Goal: Task Accomplishment & Management: Use online tool/utility

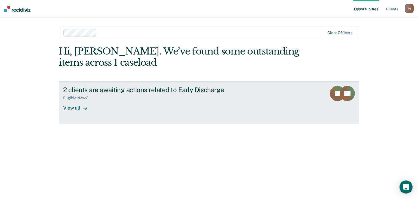
click at [76, 107] on div "View all" at bounding box center [78, 105] width 30 height 11
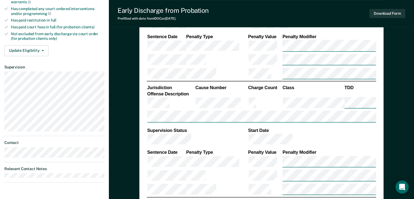
scroll to position [187, 0]
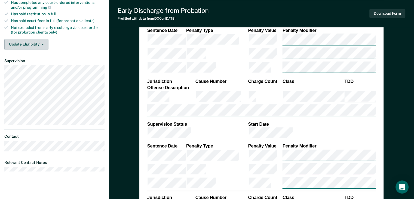
click at [42, 44] on icon "button" at bounding box center [43, 44] width 2 height 1
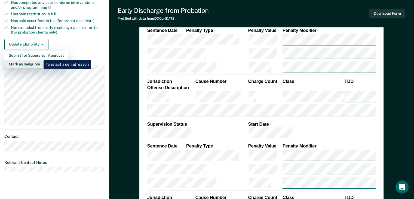
click at [39, 60] on button "Mark as Ineligible" at bounding box center [36, 64] width 64 height 9
type textarea "x"
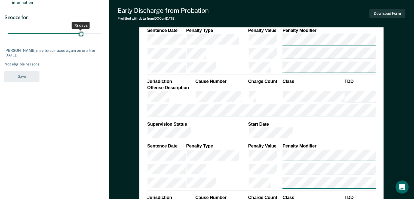
drag, startPoint x: 39, startPoint y: 34, endPoint x: 81, endPoint y: 36, distance: 42.7
click at [81, 36] on input "range" at bounding box center [55, 34] width 94 height 10
click at [32, 64] on div "Not eligible reasons:" at bounding box center [54, 64] width 100 height 5
click at [46, 63] on div "Not eligible reasons:" at bounding box center [54, 64] width 100 height 5
click at [44, 63] on div "Not eligible reasons:" at bounding box center [54, 64] width 100 height 5
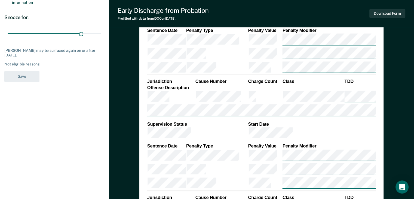
click at [44, 63] on div "Not eligible reasons:" at bounding box center [54, 64] width 100 height 5
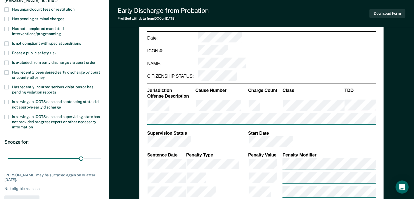
scroll to position [61, 0]
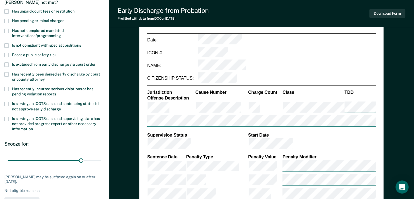
click at [7, 10] on span at bounding box center [6, 11] width 4 height 4
click at [75, 9] on input "Has unpaid court fees or restitution" at bounding box center [75, 9] width 0 height 0
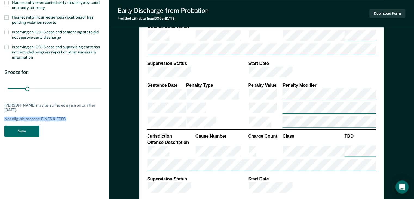
scroll to position [137, 0]
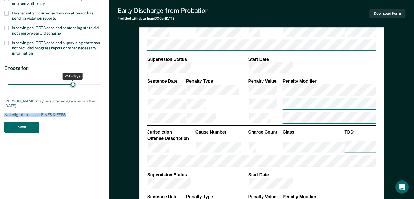
drag, startPoint x: 26, startPoint y: 84, endPoint x: 73, endPoint y: 88, distance: 46.7
click at [73, 88] on input "range" at bounding box center [55, 85] width 94 height 10
drag, startPoint x: 72, startPoint y: 86, endPoint x: 50, endPoint y: 84, distance: 22.1
type input "164"
click at [50, 84] on input "range" at bounding box center [55, 85] width 94 height 10
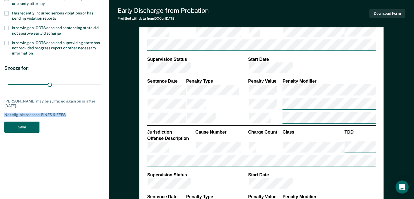
click at [30, 130] on button "Save" at bounding box center [21, 126] width 35 height 11
type textarea "x"
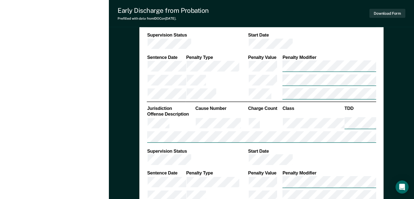
scroll to position [833, 0]
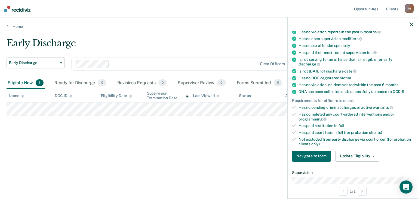
scroll to position [65, 0]
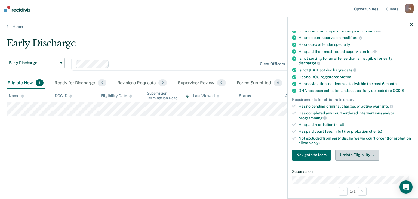
click at [356, 151] on button "Update Eligibility" at bounding box center [357, 154] width 44 height 11
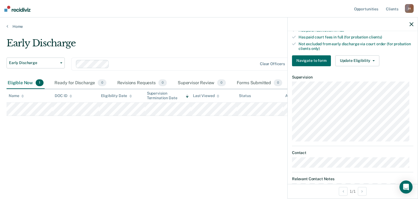
scroll to position [161, 0]
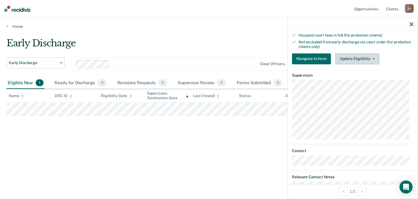
click at [367, 60] on button "Update Eligibility" at bounding box center [357, 58] width 44 height 11
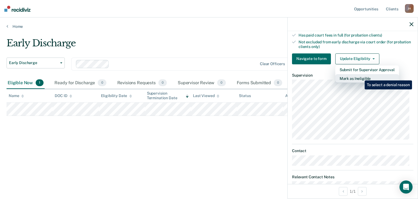
click at [360, 76] on button "Mark as Ineligible" at bounding box center [367, 78] width 64 height 9
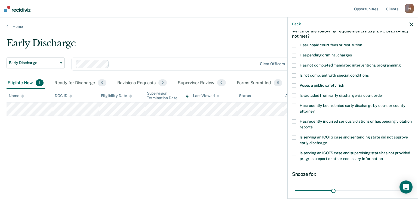
scroll to position [29, 0]
click at [293, 96] on span at bounding box center [294, 95] width 4 height 4
click at [383, 93] on input "Is excluded from early discharge via court order" at bounding box center [383, 93] width 0 height 0
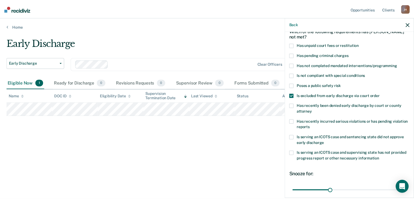
scroll to position [74, 0]
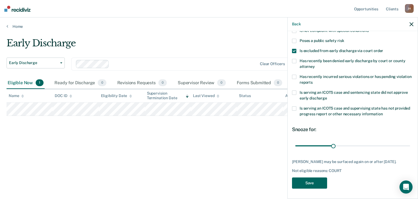
click at [306, 182] on button "Save" at bounding box center [309, 182] width 35 height 11
